Goal: Book appointment/travel/reservation

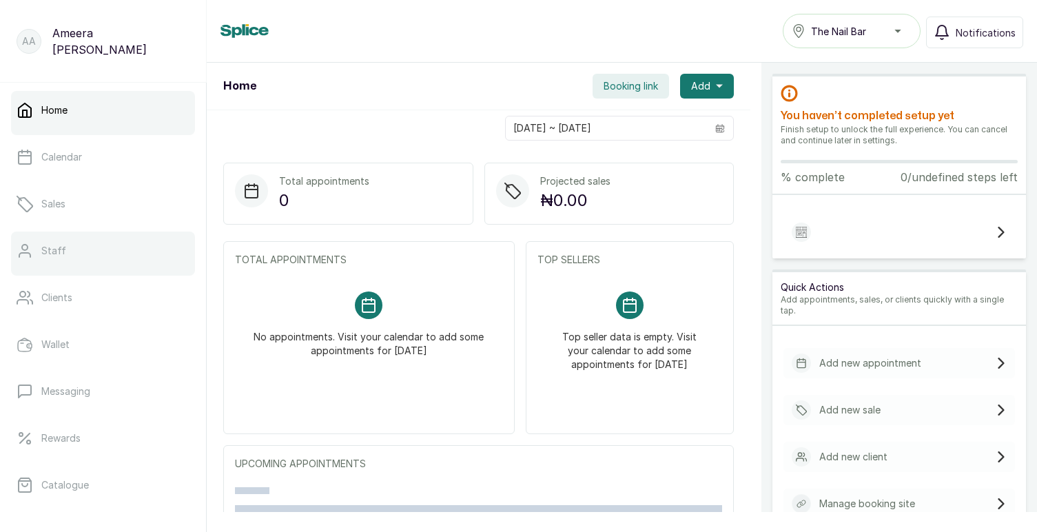
click at [57, 252] on p "Staff" at bounding box center [53, 251] width 25 height 14
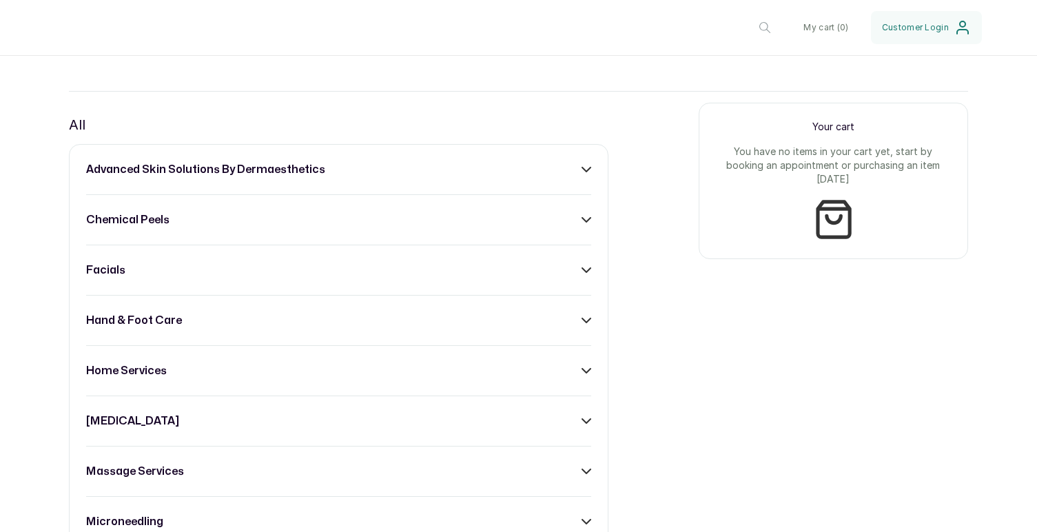
scroll to position [495, 0]
click at [582, 167] on icon at bounding box center [586, 169] width 8 height 4
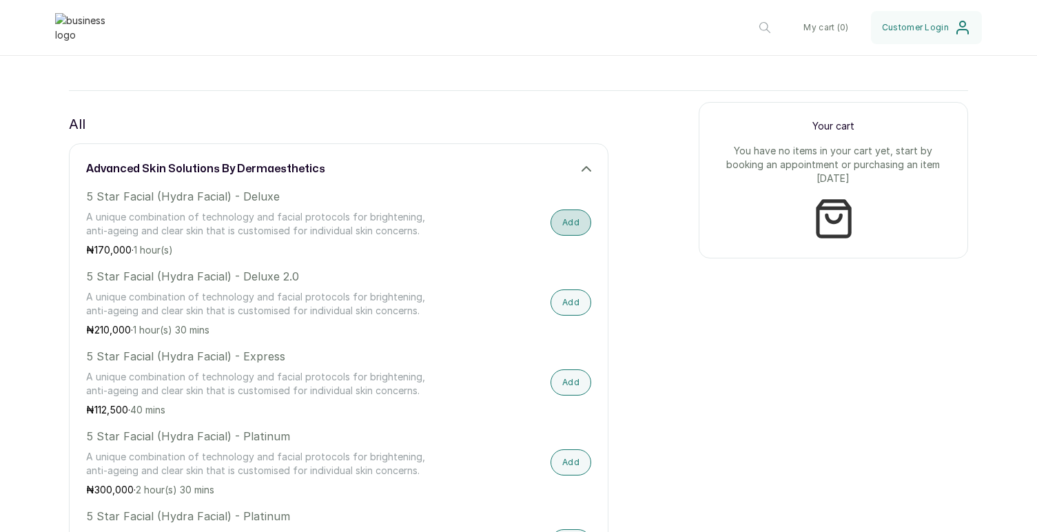
click at [583, 224] on button "Add" at bounding box center [570, 222] width 41 height 26
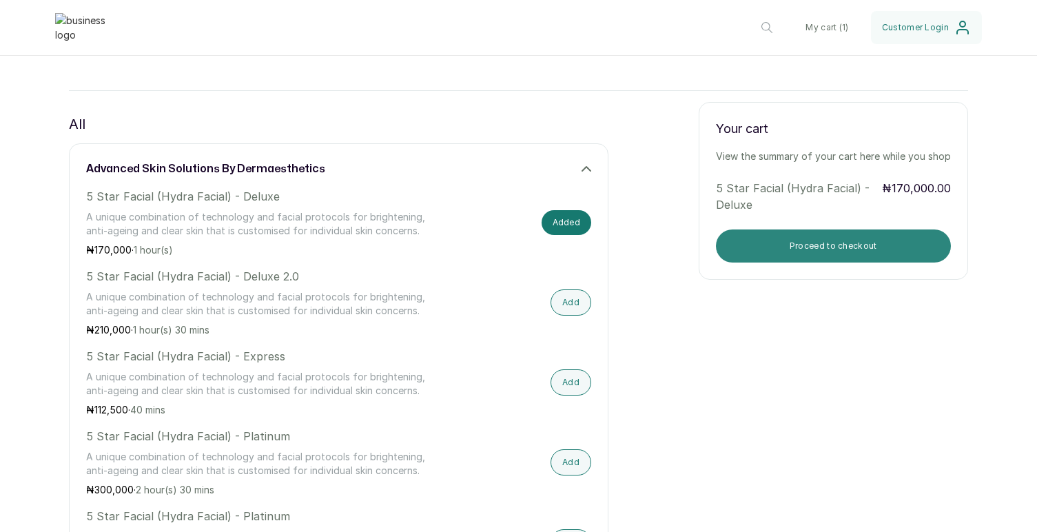
click at [829, 230] on button "Proceed to checkout" at bounding box center [834, 245] width 236 height 33
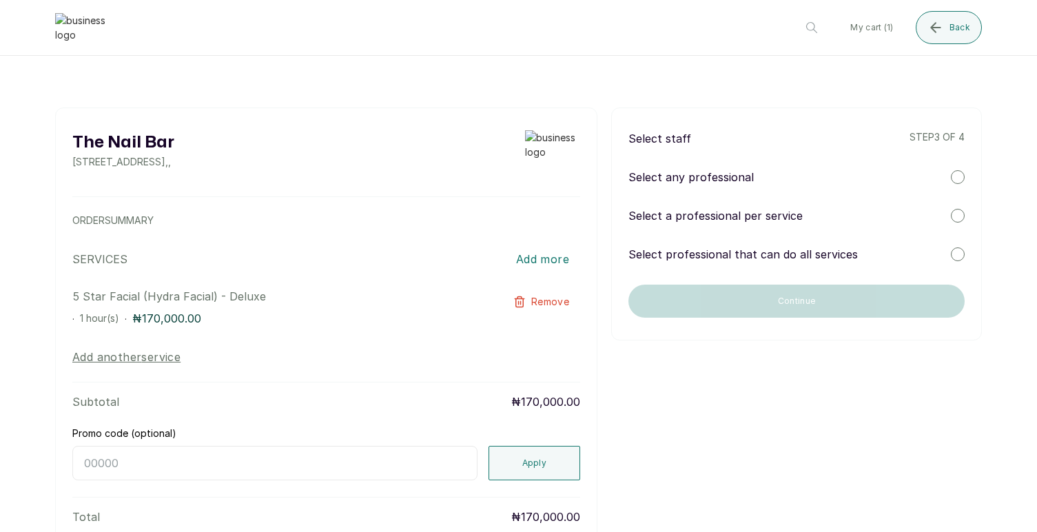
scroll to position [0, 0]
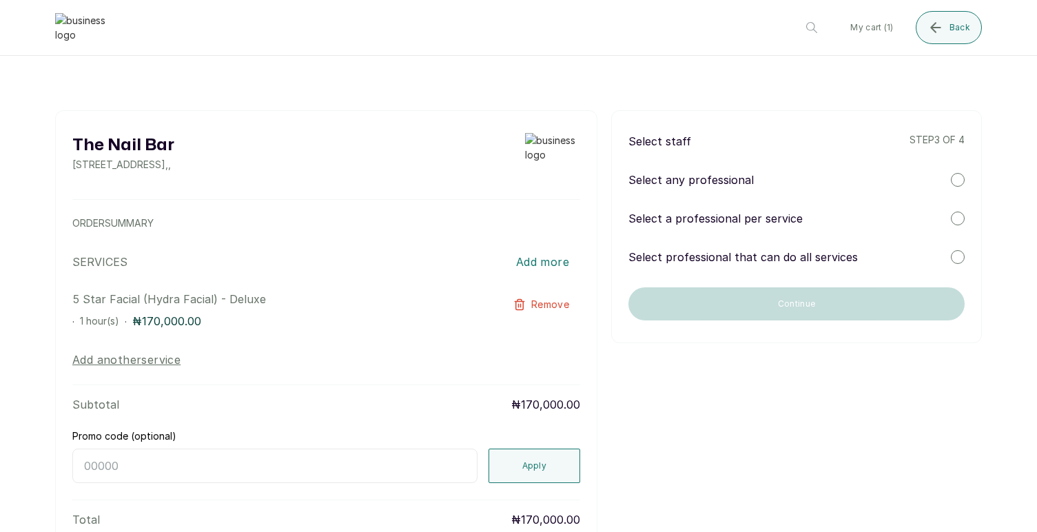
click at [763, 173] on div "Select any professional" at bounding box center [796, 180] width 336 height 17
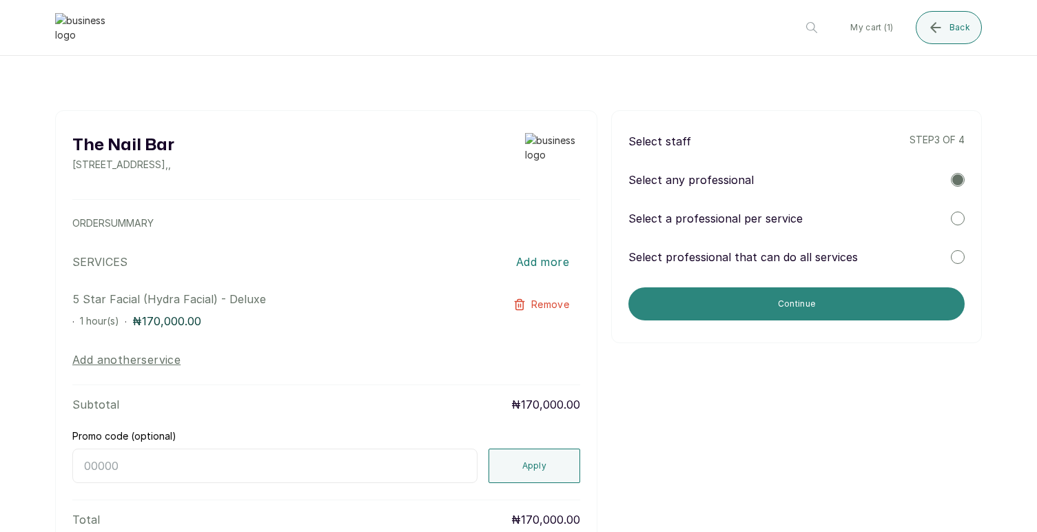
click at [758, 304] on button "Continue" at bounding box center [796, 303] width 336 height 33
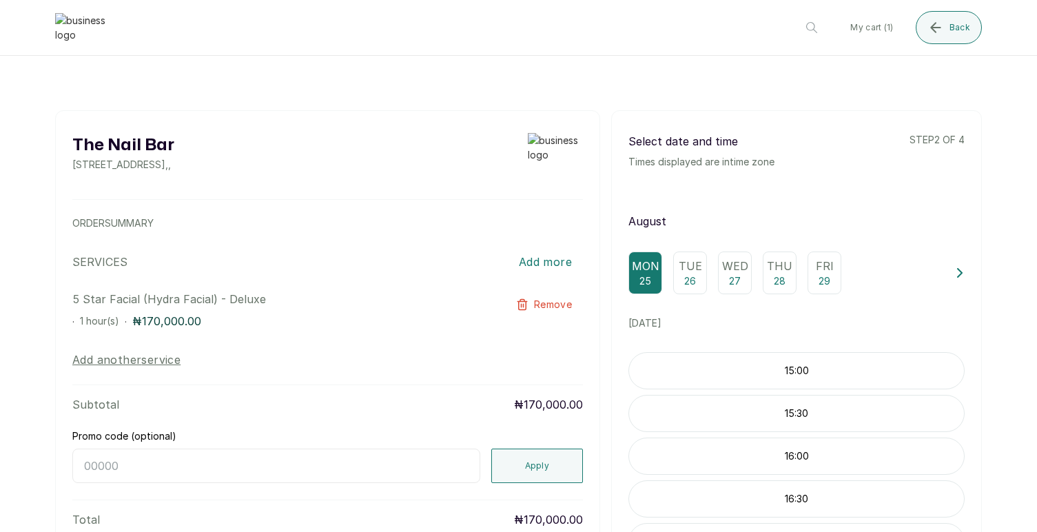
click at [532, 304] on button "Remove" at bounding box center [544, 305] width 78 height 28
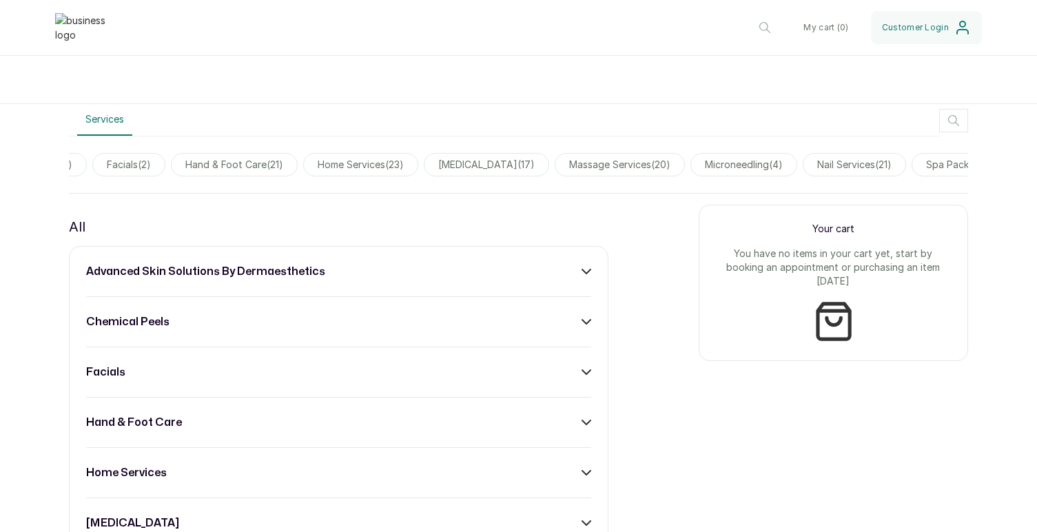
scroll to position [0, 442]
click at [639, 160] on span "massage services ( 20 )" at bounding box center [590, 164] width 130 height 23
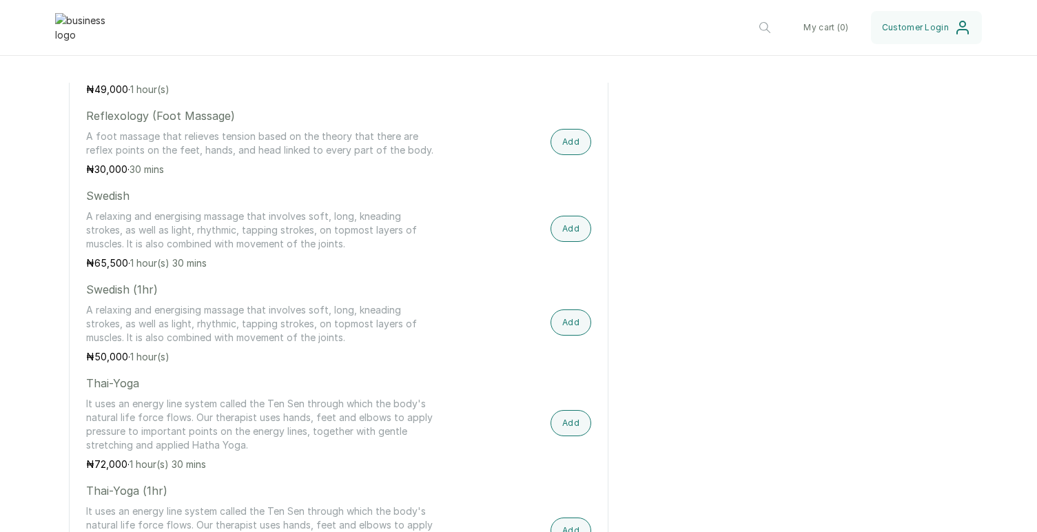
scroll to position [1747, 0]
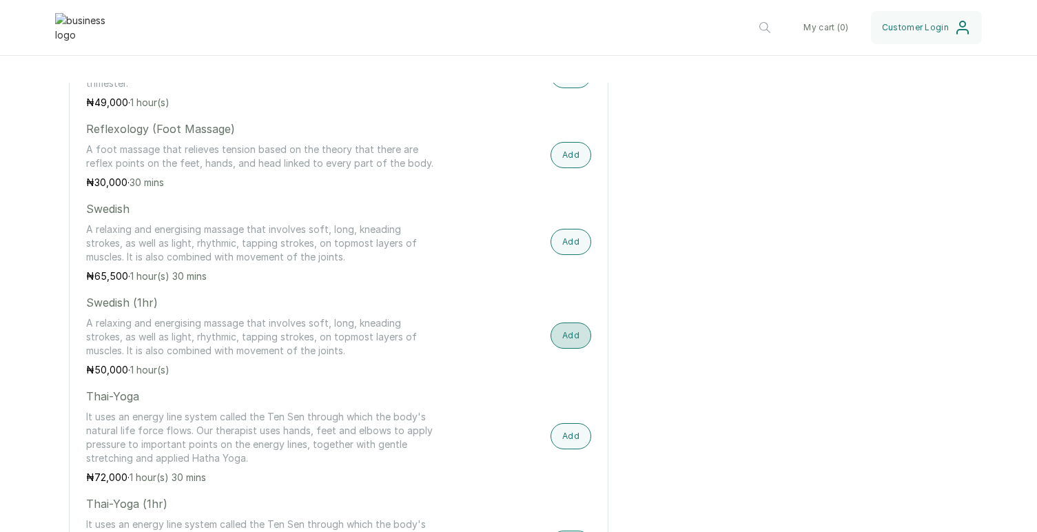
click at [571, 342] on button "Add" at bounding box center [570, 335] width 41 height 26
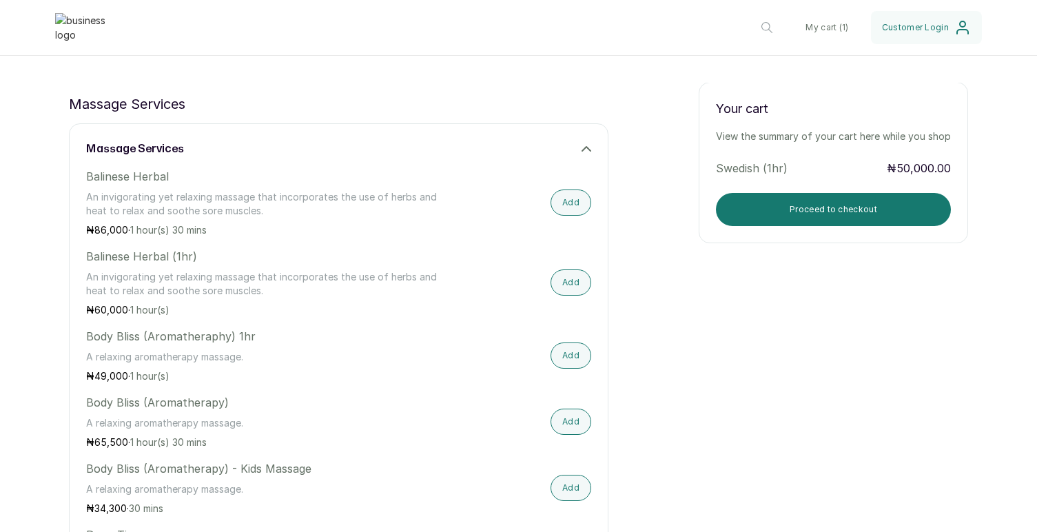
scroll to position [0, 0]
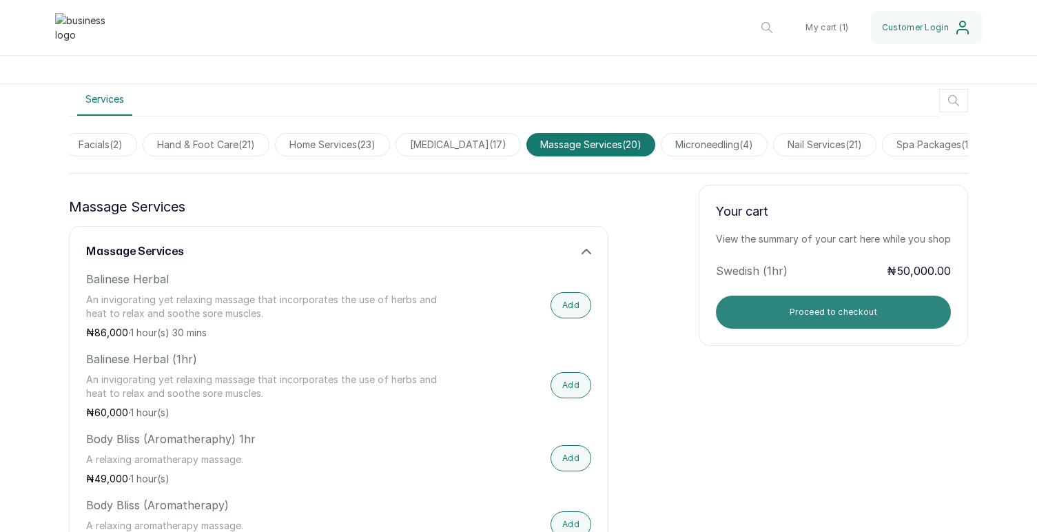
click at [837, 315] on button "Proceed to checkout" at bounding box center [833, 312] width 235 height 33
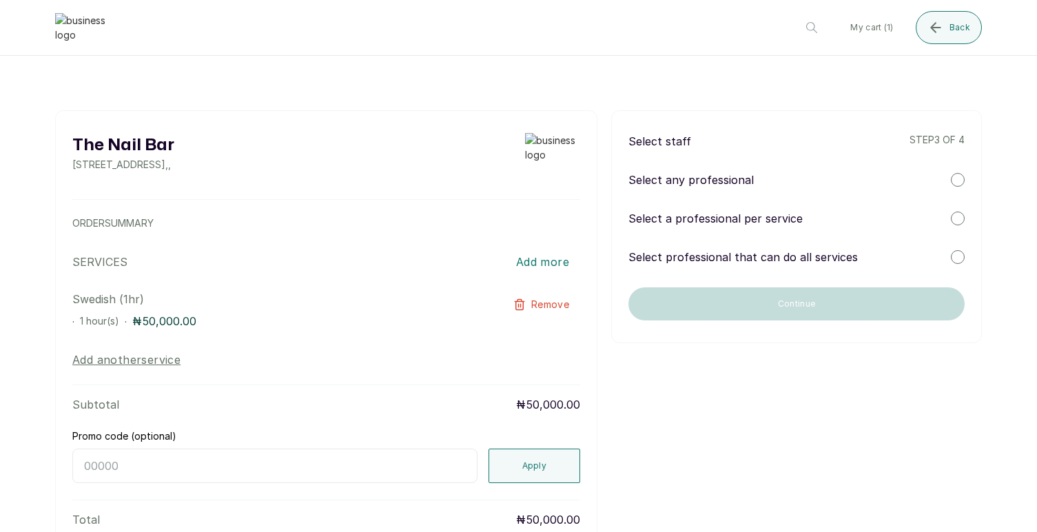
click at [729, 177] on p "Select any professional" at bounding box center [690, 180] width 125 height 17
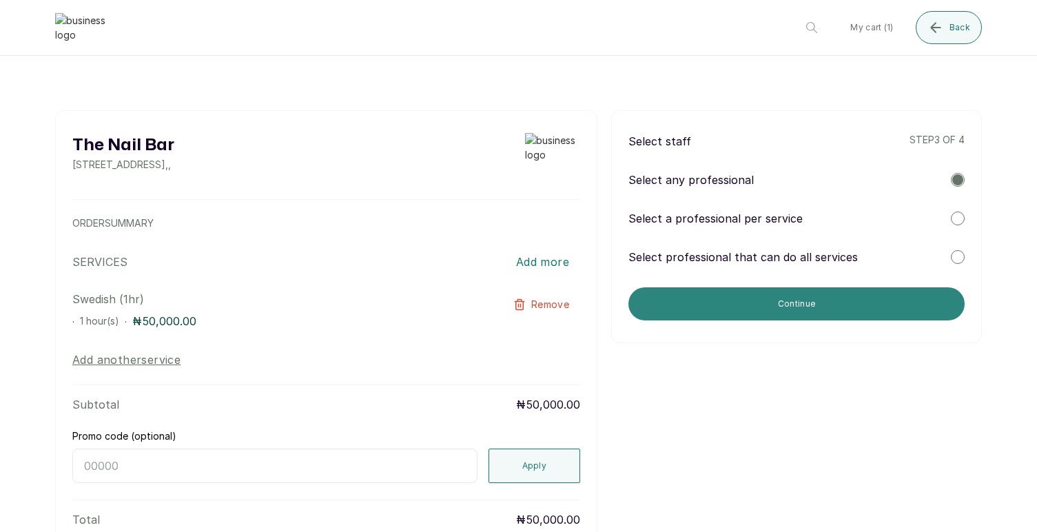
click at [776, 305] on button "Continue" at bounding box center [796, 303] width 336 height 33
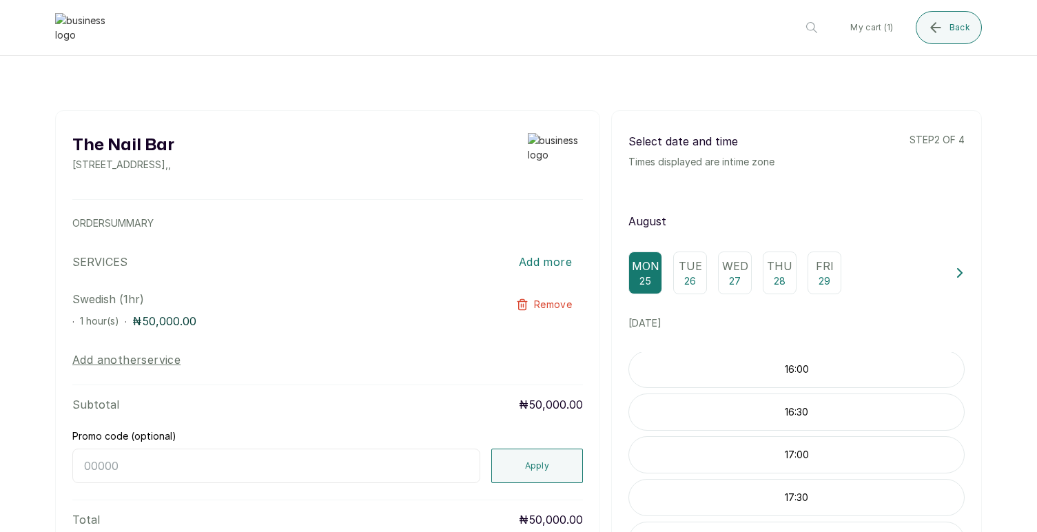
scroll to position [27, 0]
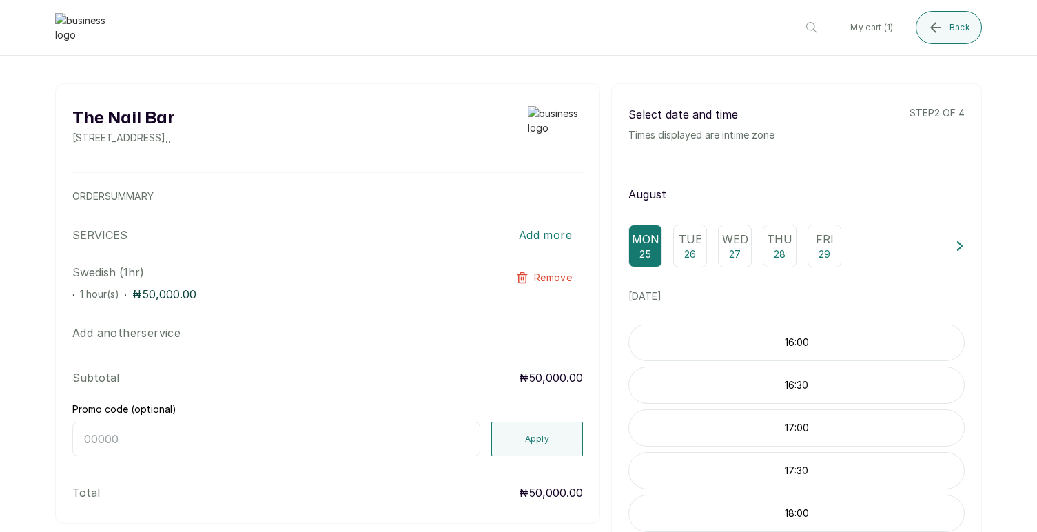
click at [798, 425] on p "17:00" at bounding box center [796, 428] width 335 height 14
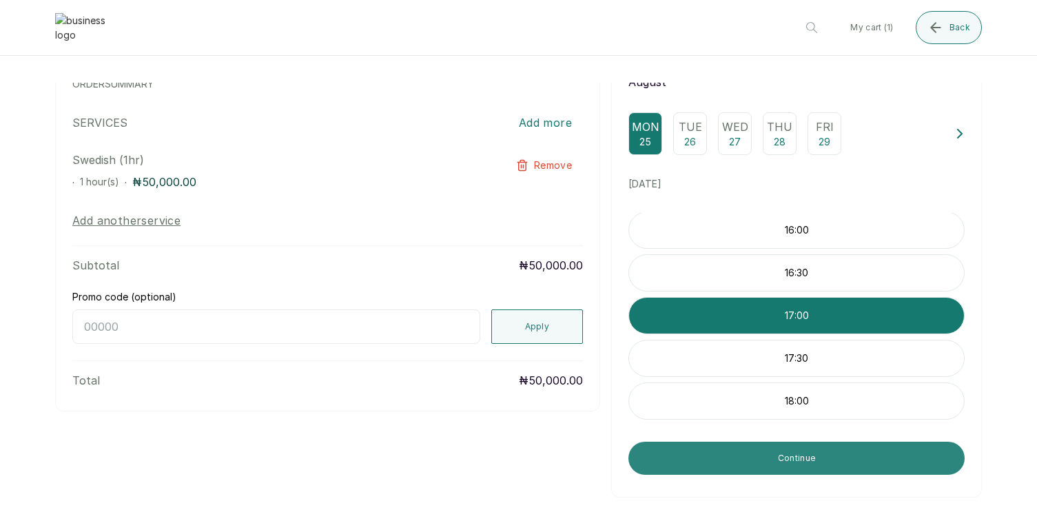
click at [822, 456] on button "Continue" at bounding box center [796, 458] width 336 height 33
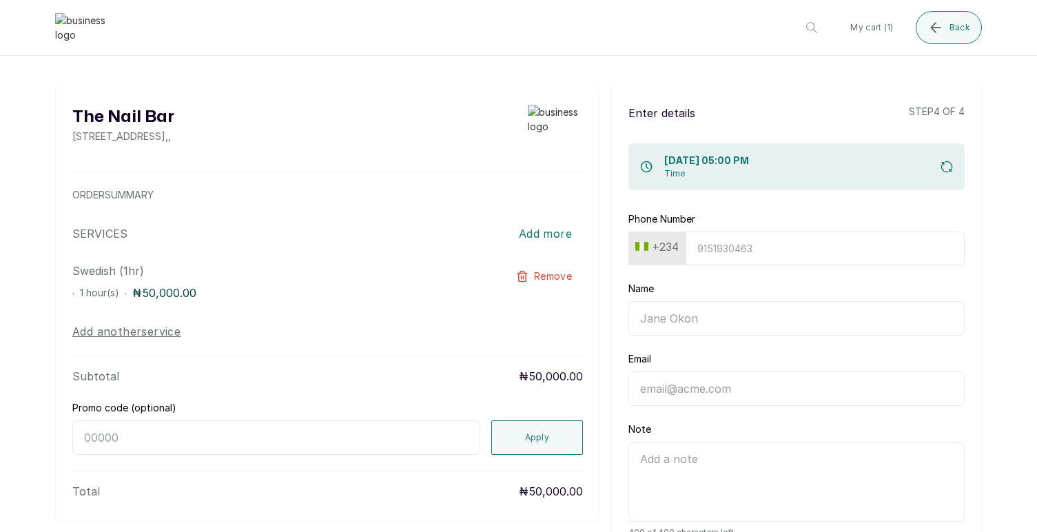
scroll to position [0, 0]
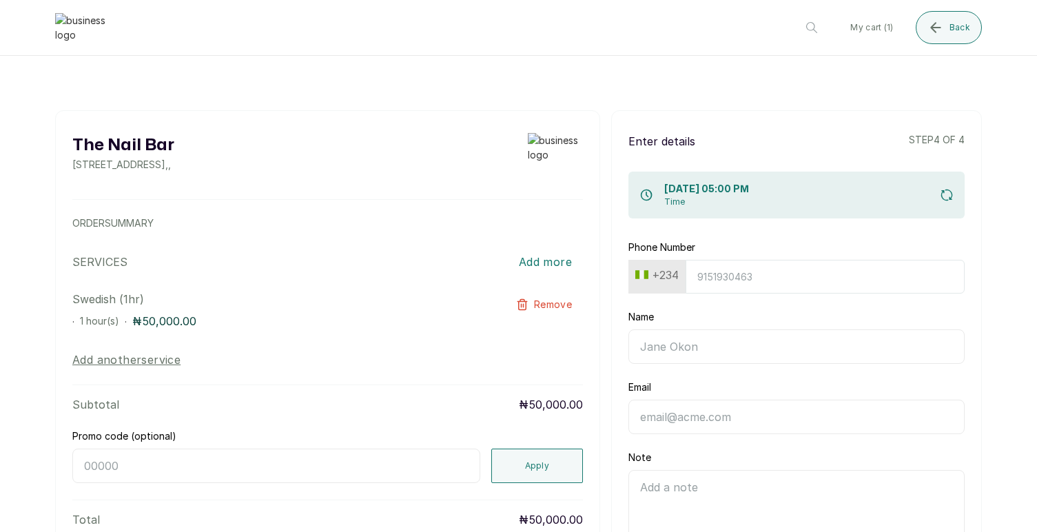
click at [778, 278] on input "Phone Number" at bounding box center [824, 277] width 279 height 34
click at [947, 193] on icon "submit" at bounding box center [947, 195] width 14 height 14
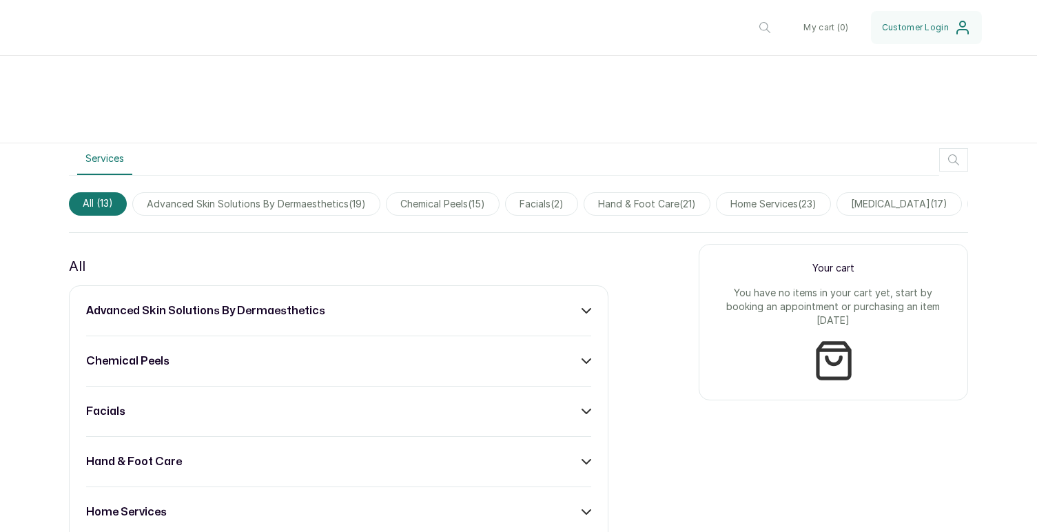
scroll to position [351, 0]
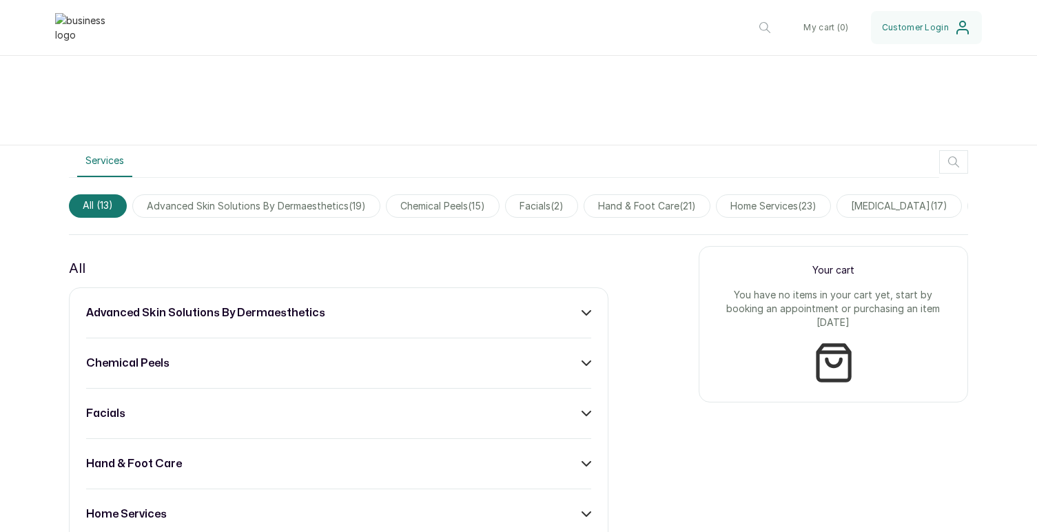
click at [951, 160] on icon "button" at bounding box center [953, 162] width 17 height 17
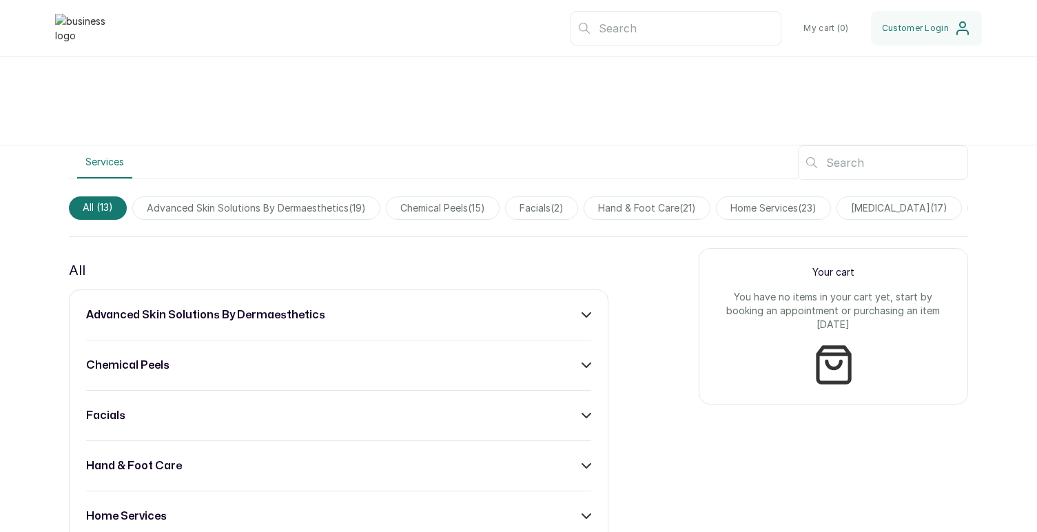
click at [900, 164] on input "text" at bounding box center [883, 162] width 170 height 34
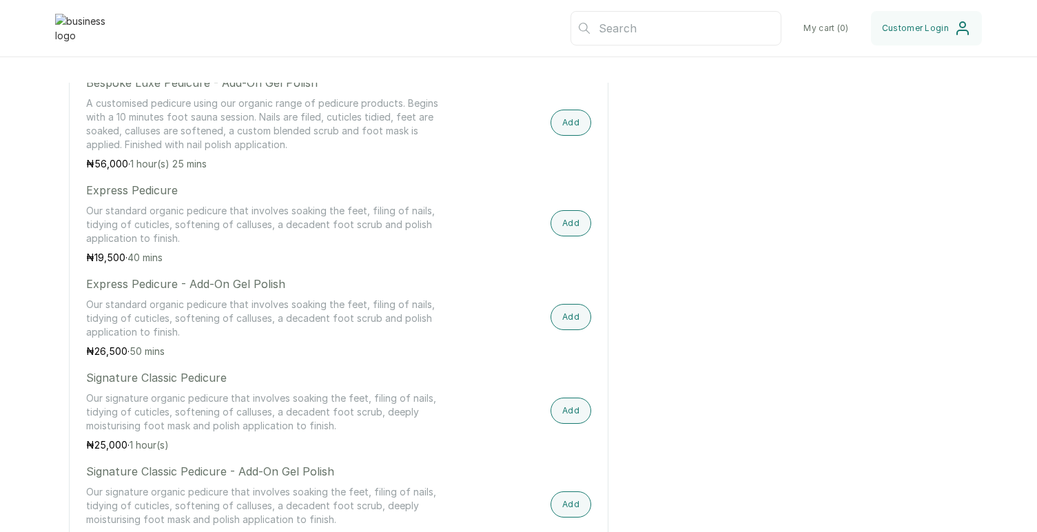
scroll to position [765, 0]
type input "pedicu"
click at [570, 415] on button "Add" at bounding box center [570, 409] width 41 height 26
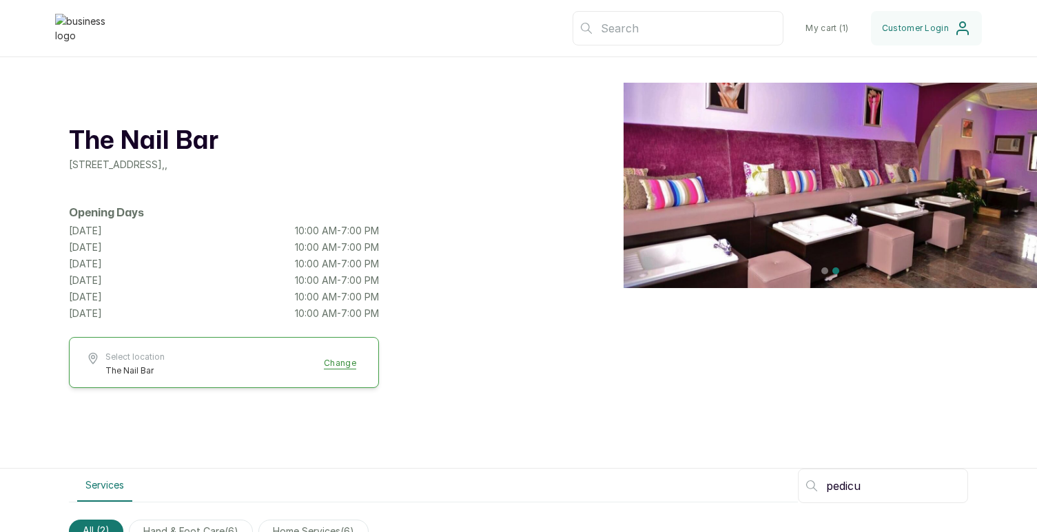
scroll to position [0, 0]
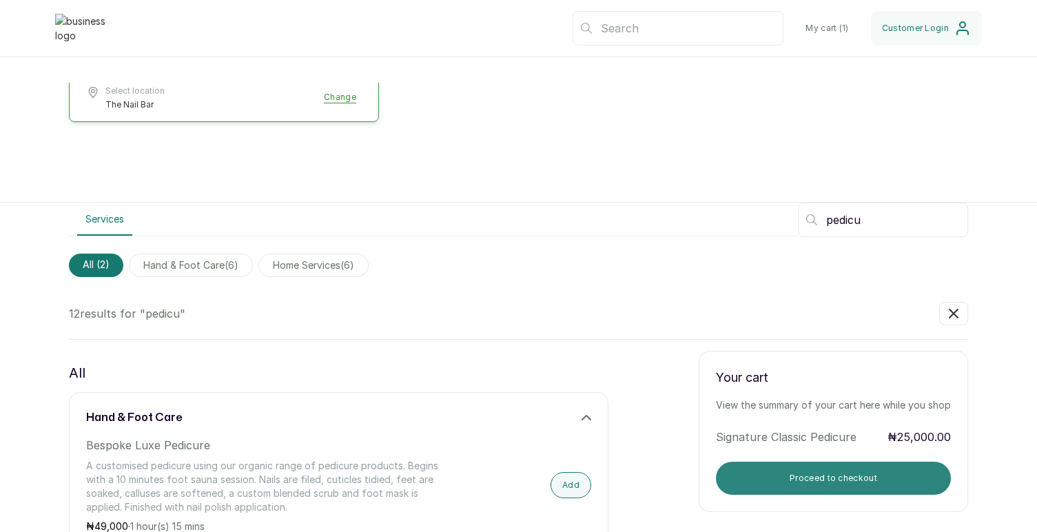
click at [801, 475] on button "Proceed to checkout" at bounding box center [833, 478] width 235 height 33
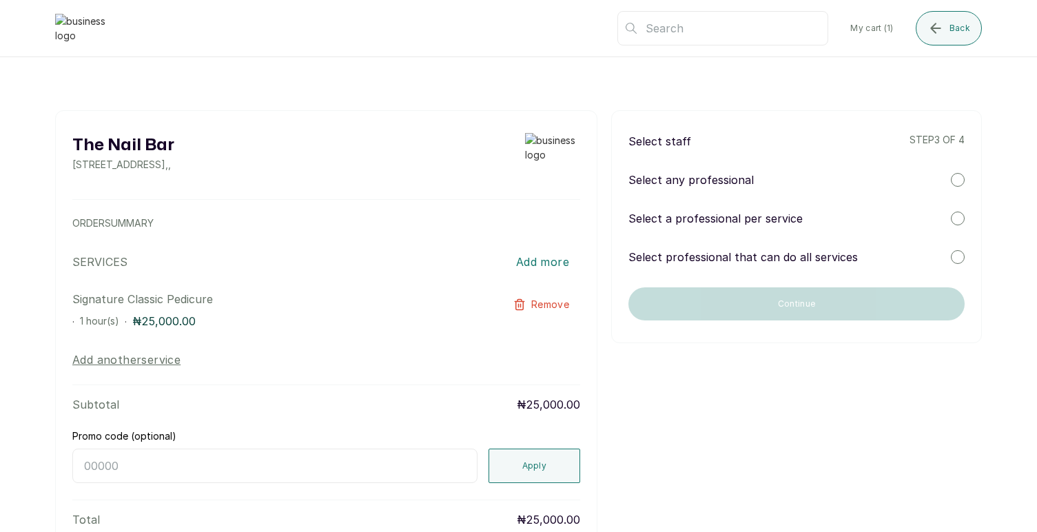
click at [772, 213] on p "Select a professional per service" at bounding box center [715, 218] width 174 height 17
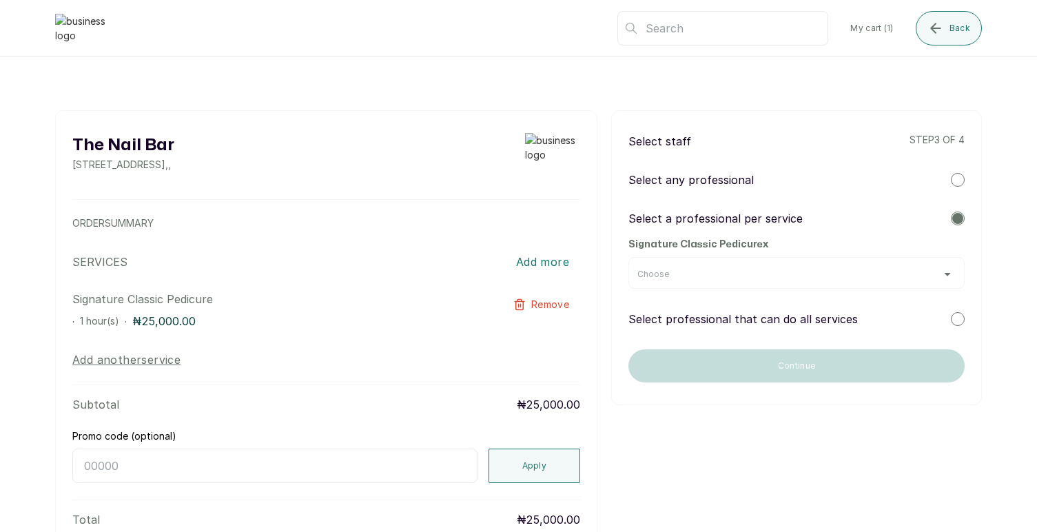
click at [723, 277] on div "Choose" at bounding box center [796, 274] width 318 height 11
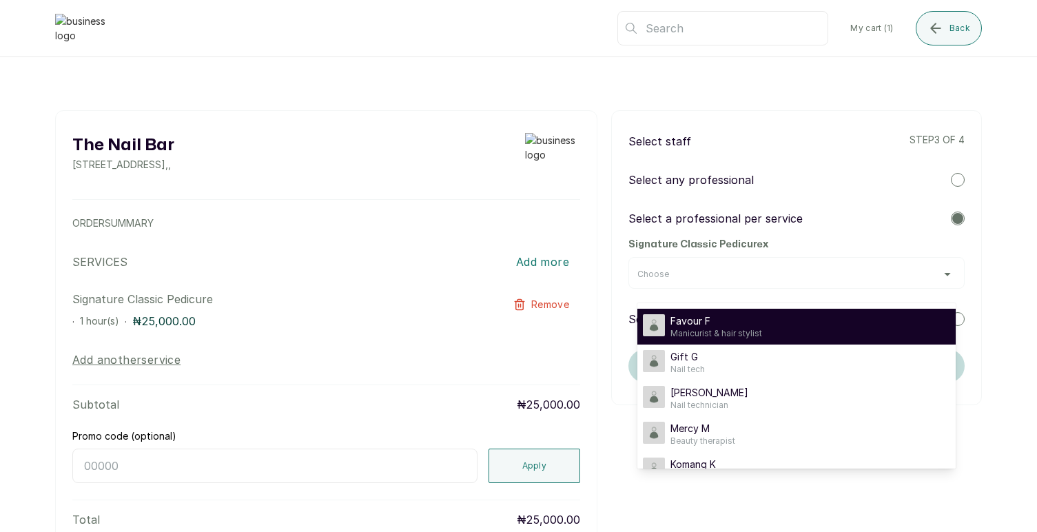
click at [705, 323] on span "Favour F" at bounding box center [716, 321] width 92 height 14
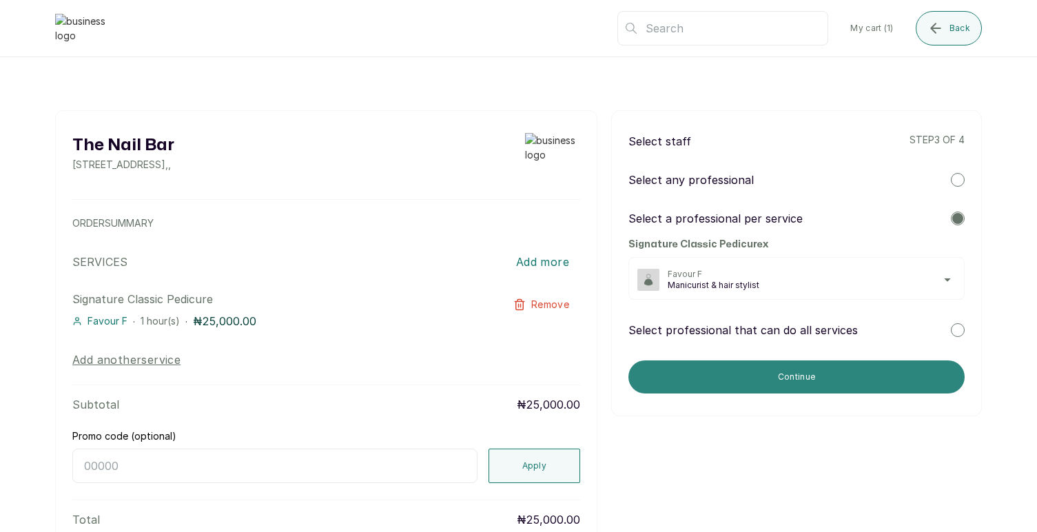
click at [763, 370] on button "Continue" at bounding box center [796, 376] width 336 height 33
